Goal: Information Seeking & Learning: Learn about a topic

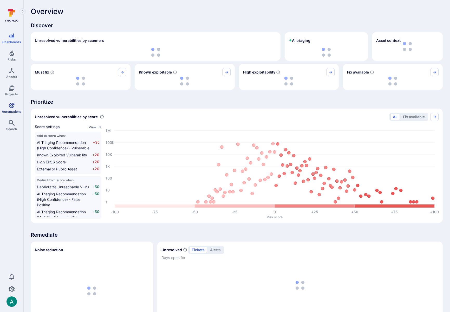
click at [11, 109] on link "Automations" at bounding box center [11, 107] width 23 height 15
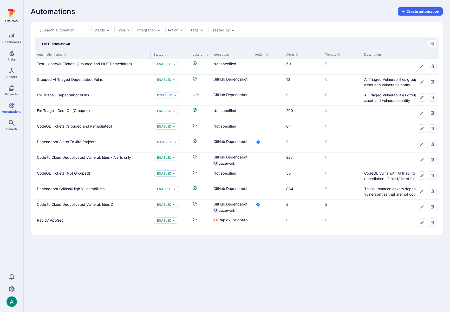
drag, startPoint x: 85, startPoint y: 54, endPoint x: 150, endPoint y: 56, distance: 64.7
click at [150, 56] on div "Automation name" at bounding box center [93, 54] width 117 height 9
click at [78, 95] on link "For Triage - Dependabot Vulns" at bounding box center [63, 95] width 52 height 4
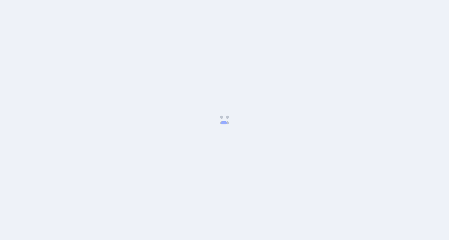
drag, startPoint x: 129, startPoint y: 19, endPoint x: 90, endPoint y: 12, distance: 39.6
click at [128, 19] on body at bounding box center [224, 120] width 449 height 240
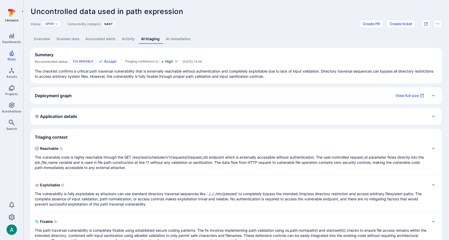
scroll to position [15, 0]
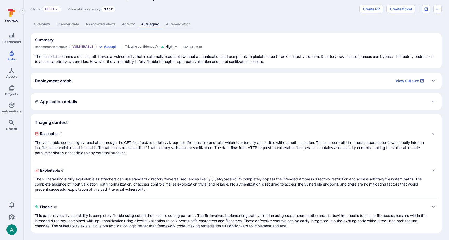
click at [394, 205] on span "Fixable" at bounding box center [231, 207] width 392 height 8
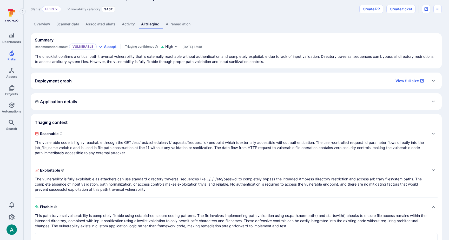
scroll to position [57, 0]
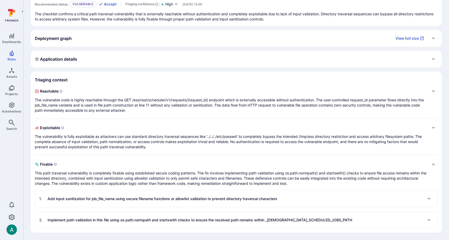
click at [158, 200] on p "Add input sanitization for job_file_name using secure filename functions or all…" at bounding box center [163, 199] width 230 height 5
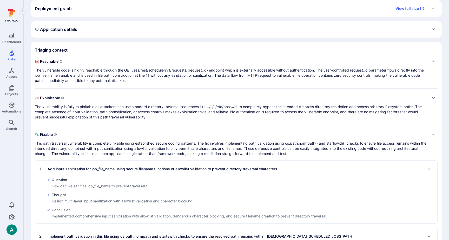
scroll to position [104, 0]
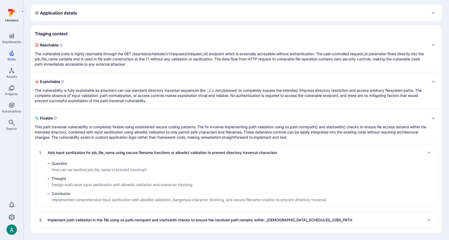
click at [144, 222] on p "Implement path validation in this file using os.path.normpath and startswith ch…" at bounding box center [200, 220] width 304 height 5
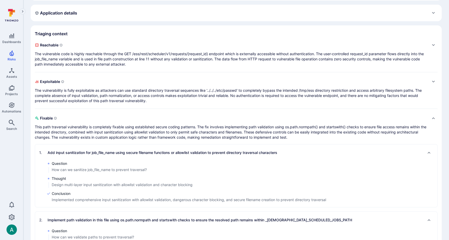
scroll to position [150, 0]
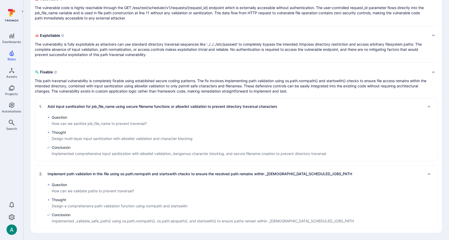
click at [128, 42] on div "Exploitable The vulnerability is fully exploitable as attackers can use standar…" at bounding box center [231, 44] width 392 height 26
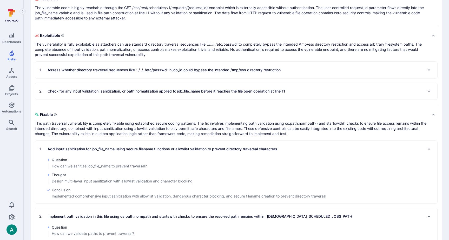
click at [129, 71] on p "Assess whether directory traversal sequences like '../../../etc/passwd' in job_…" at bounding box center [164, 70] width 233 height 5
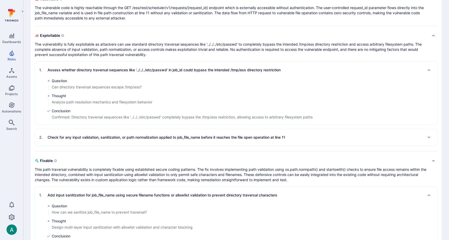
click at [149, 140] on div "2 . Check for any input validation, sanitization, or path normalization applied…" at bounding box center [162, 137] width 246 height 8
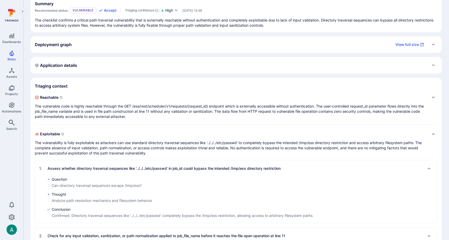
scroll to position [41, 0]
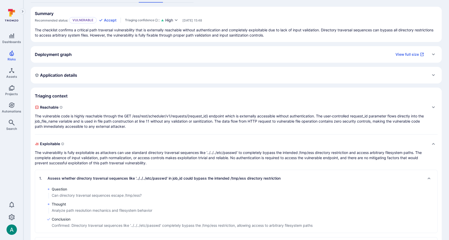
click at [171, 119] on p "The vulnerable code is highly reachable through the GET /ess/rest/scheduler/v1/…" at bounding box center [231, 122] width 392 height 16
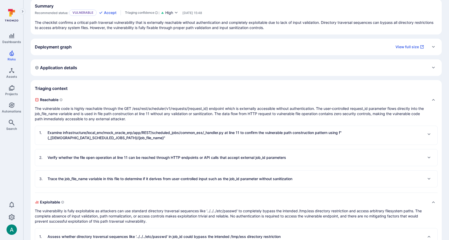
scroll to position [53, 0]
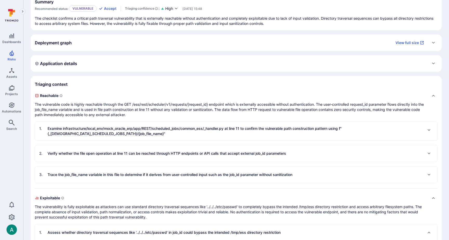
click at [107, 128] on p "Examine infrastructure/local_env/mock_oracle_erp/app/REST/scheduled_jobs/common…" at bounding box center [235, 131] width 375 height 10
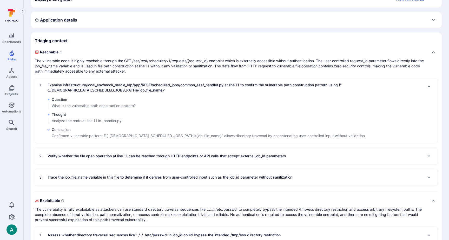
scroll to position [107, 0]
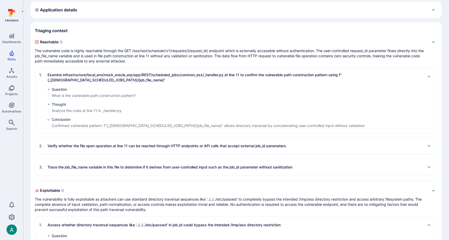
click at [115, 171] on div "3 . Trace the job_file_name variable in this file to determine if it derives fr…" at bounding box center [165, 167] width 253 height 8
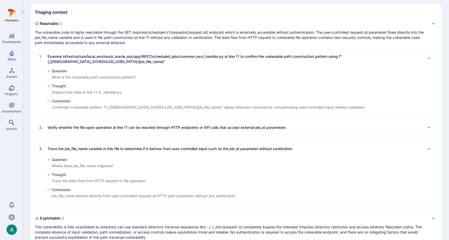
scroll to position [125, 0]
click at [113, 128] on p "Verify whether the file open operation at line 11 can be reached through HTTP e…" at bounding box center [167, 127] width 238 height 5
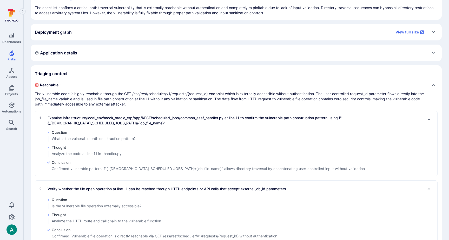
scroll to position [58, 0]
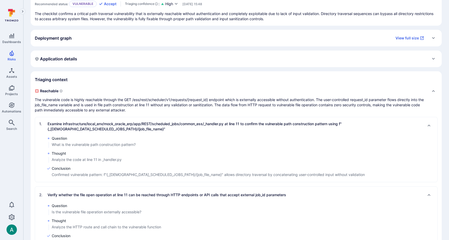
click at [110, 62] on div "Application details" at bounding box center [236, 59] width 403 height 8
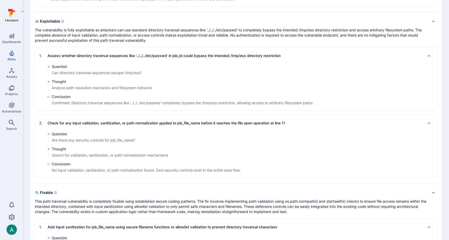
scroll to position [419, 0]
